Goal: Check status: Check status

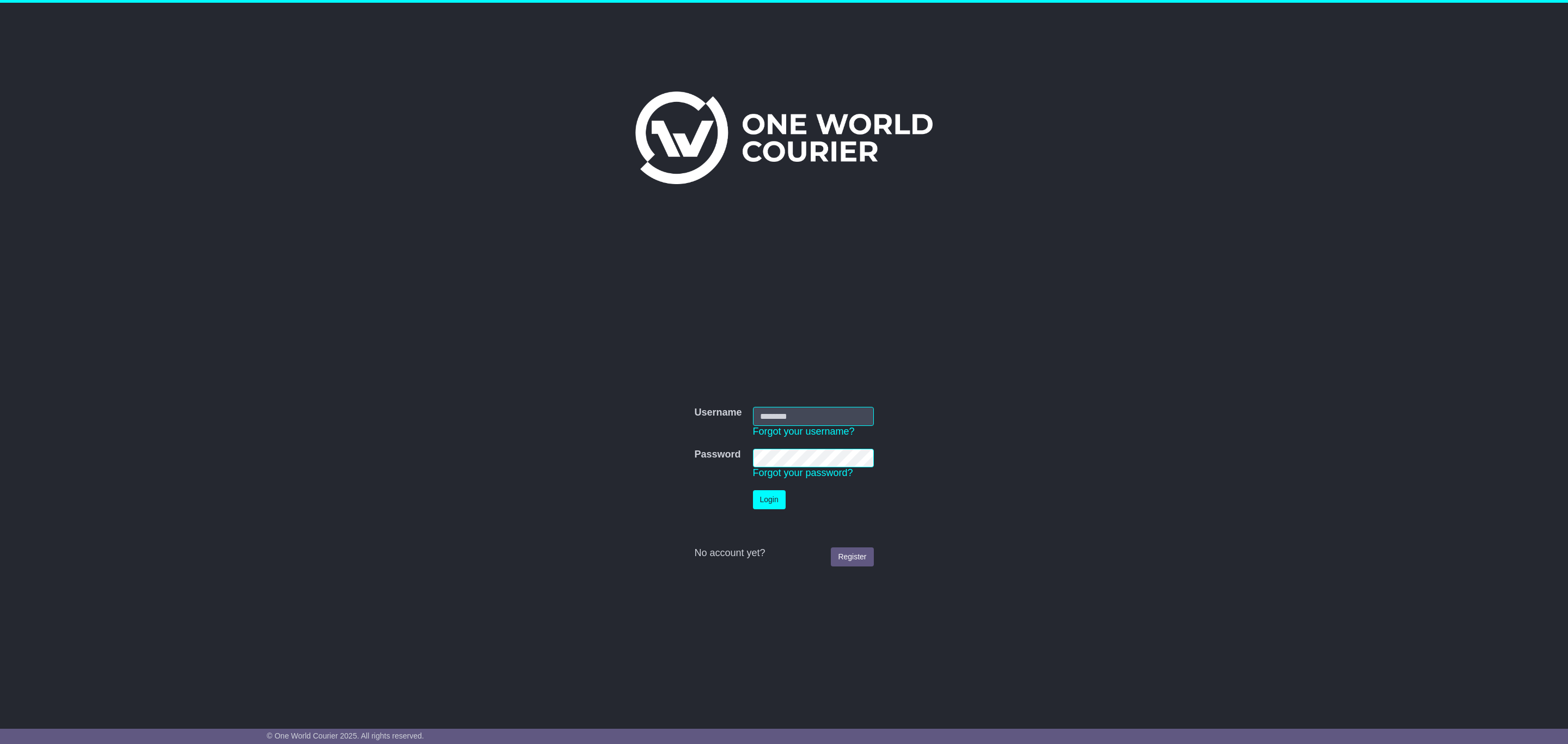
click at [773, 411] on input "Username" at bounding box center [813, 416] width 121 height 19
type input "**********"
click at [753, 490] on button "Login" at bounding box center [769, 499] width 33 height 19
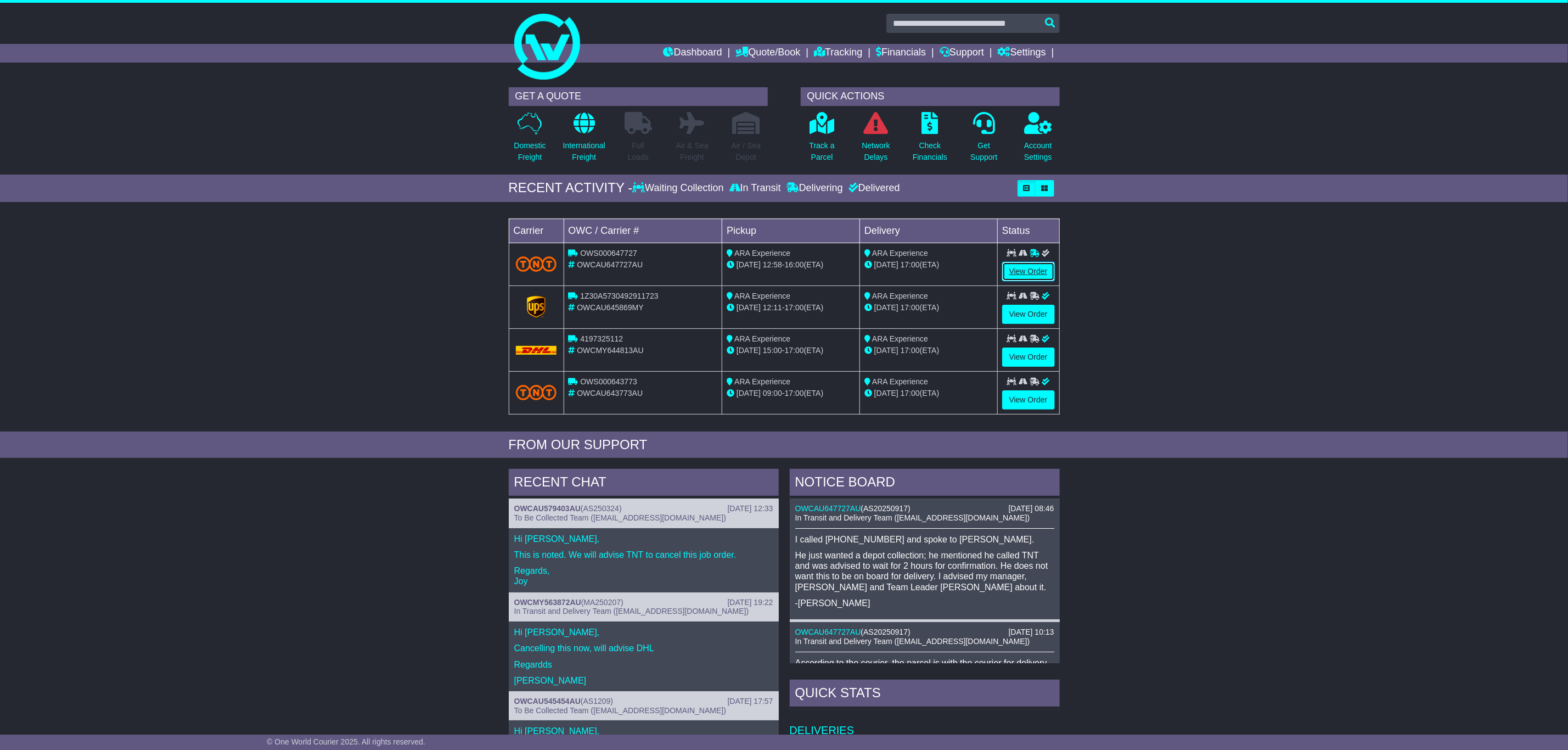
click at [1025, 267] on link "View Order" at bounding box center [1029, 271] width 52 height 19
